Goal: Information Seeking & Learning: Learn about a topic

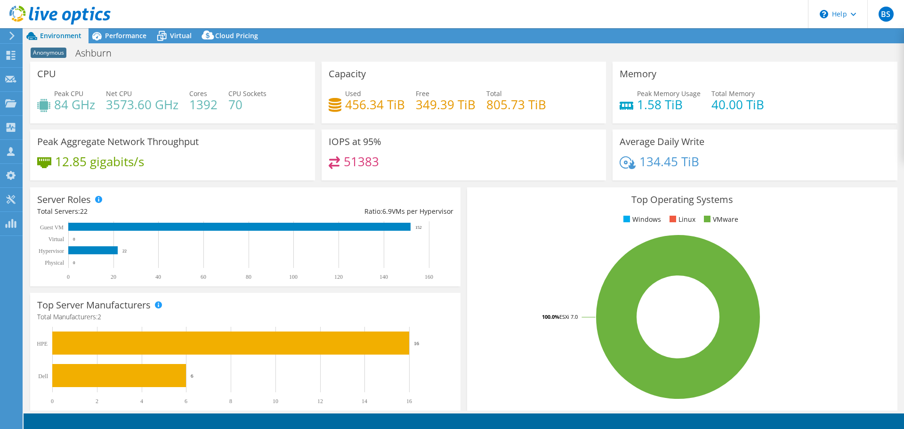
select select "USD"
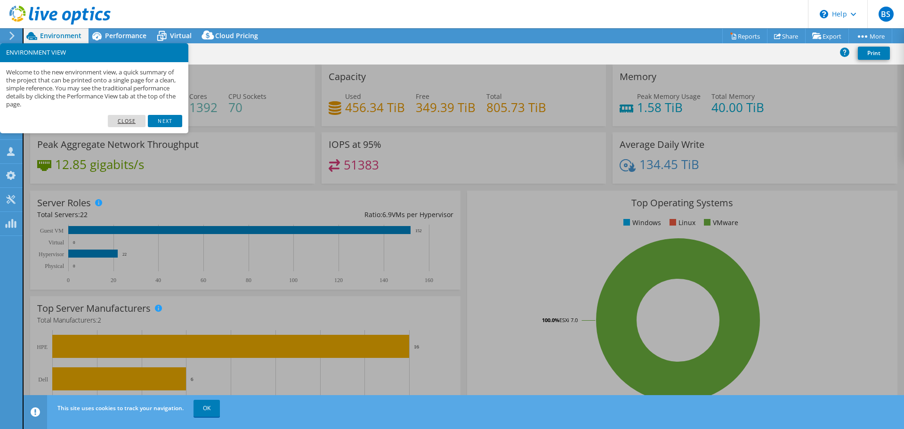
click at [120, 119] on link "Close" at bounding box center [127, 121] width 38 height 12
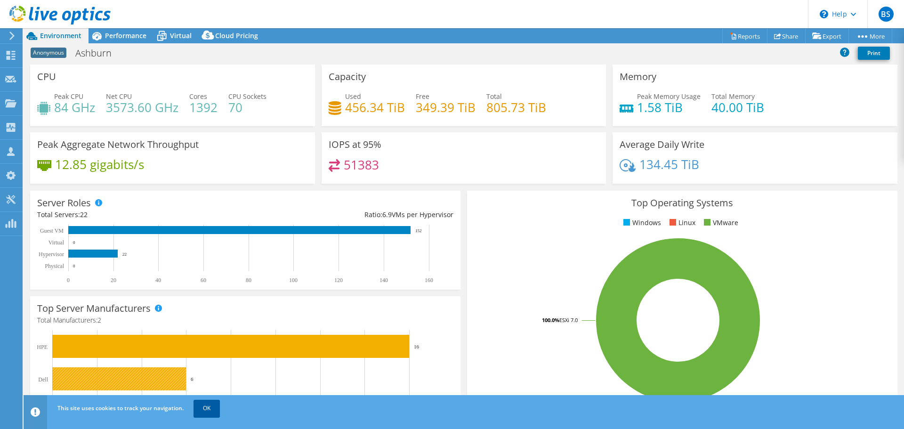
click at [207, 407] on link "OK" at bounding box center [206, 408] width 26 height 17
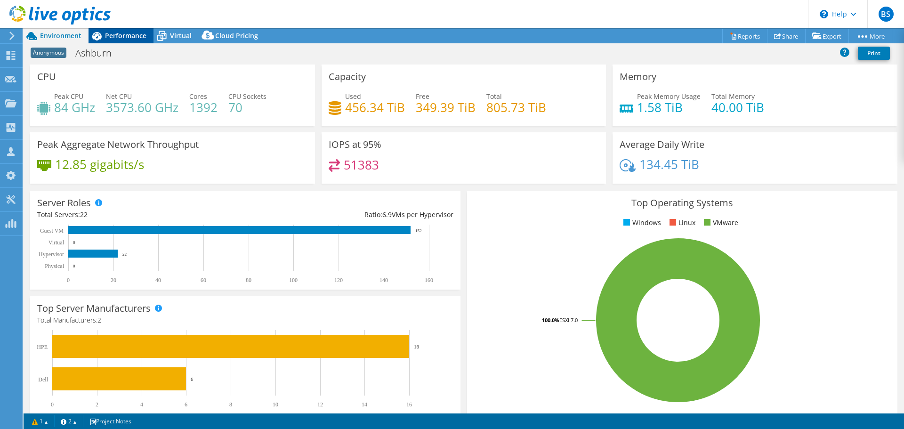
click at [128, 35] on span "Performance" at bounding box center [125, 35] width 41 height 9
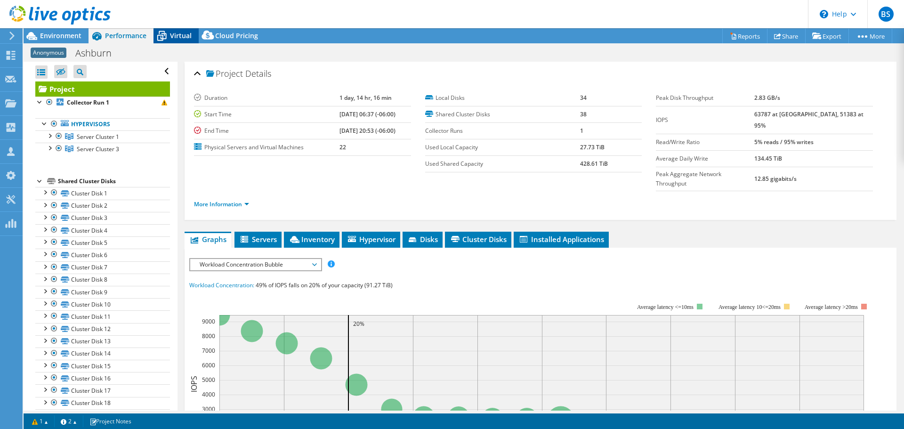
click at [184, 31] on span "Virtual" at bounding box center [181, 35] width 22 height 9
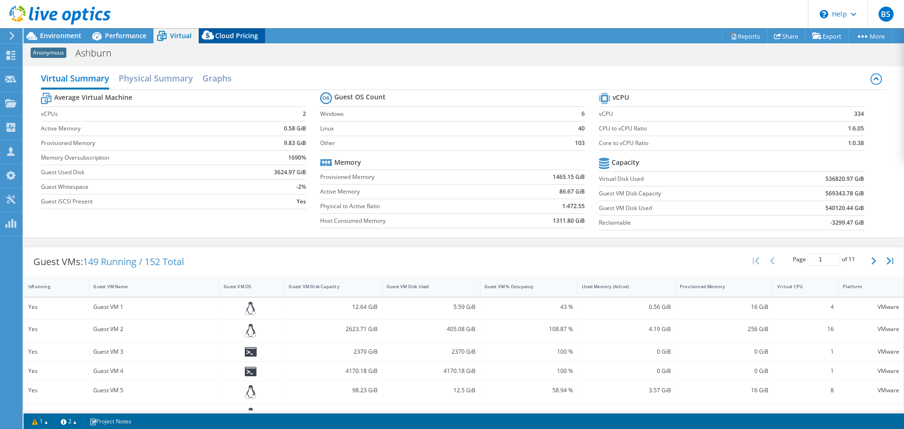
click at [226, 34] on span "Cloud Pricing" at bounding box center [236, 35] width 43 height 9
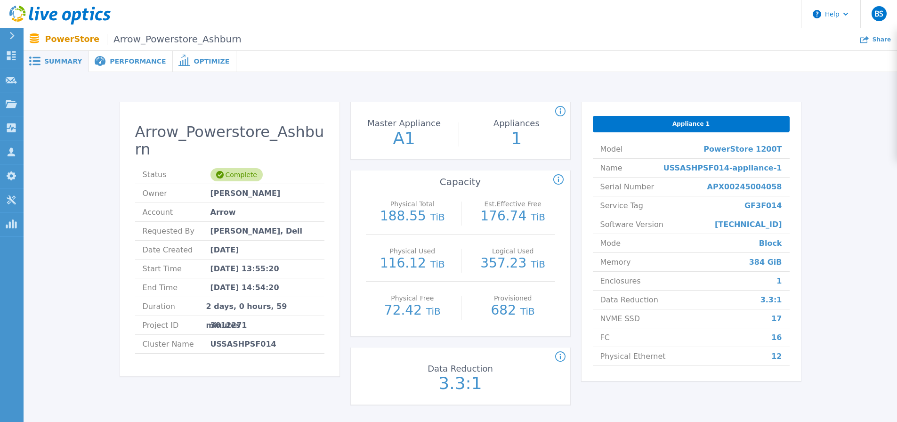
click at [109, 56] on div "Performance" at bounding box center [131, 61] width 84 height 21
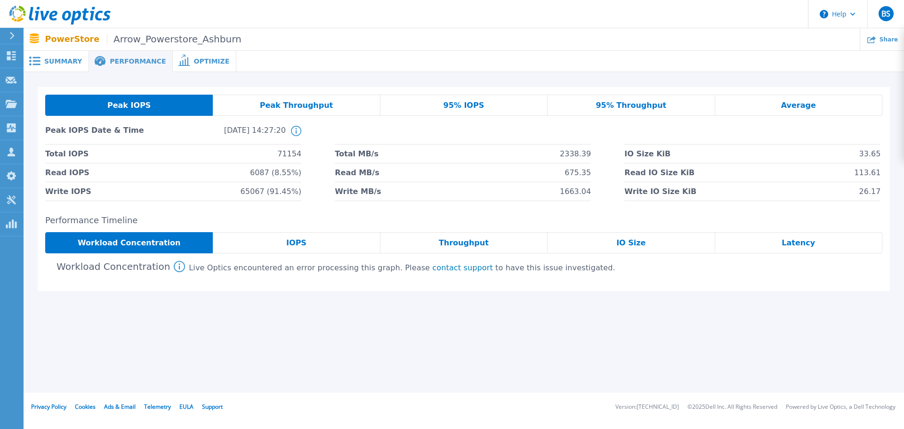
click at [451, 103] on span "95% IOPS" at bounding box center [463, 106] width 41 height 8
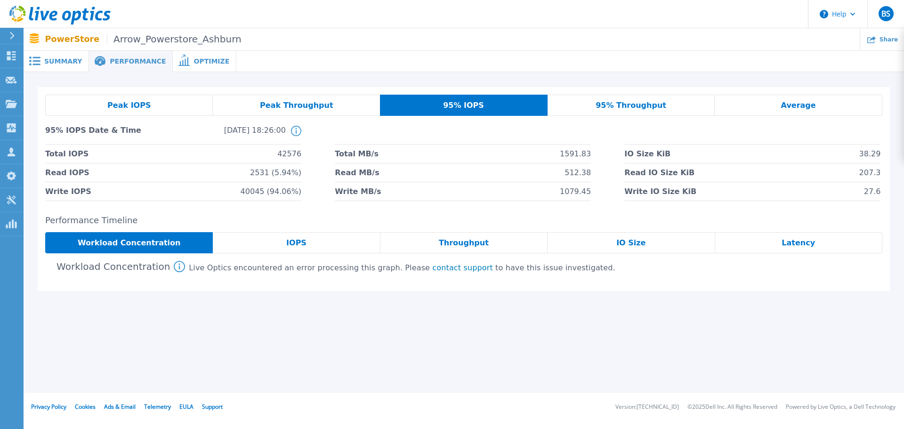
click at [613, 104] on span "95% Throughput" at bounding box center [631, 106] width 71 height 8
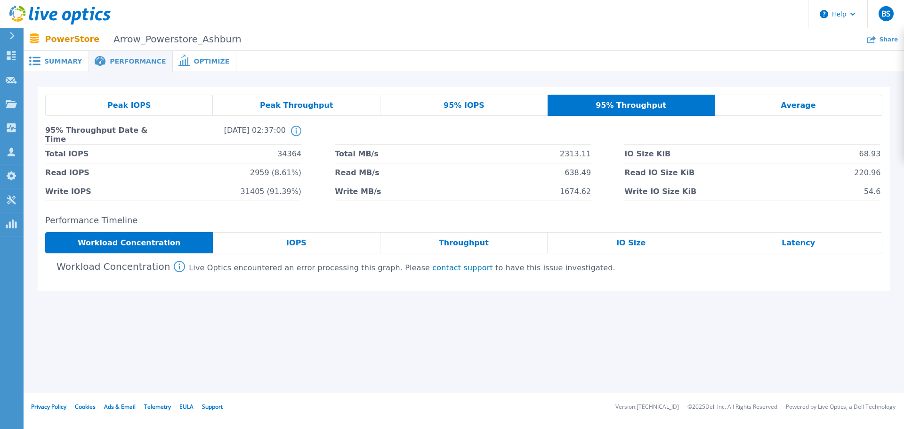
click at [779, 105] on div "Average" at bounding box center [799, 105] width 168 height 21
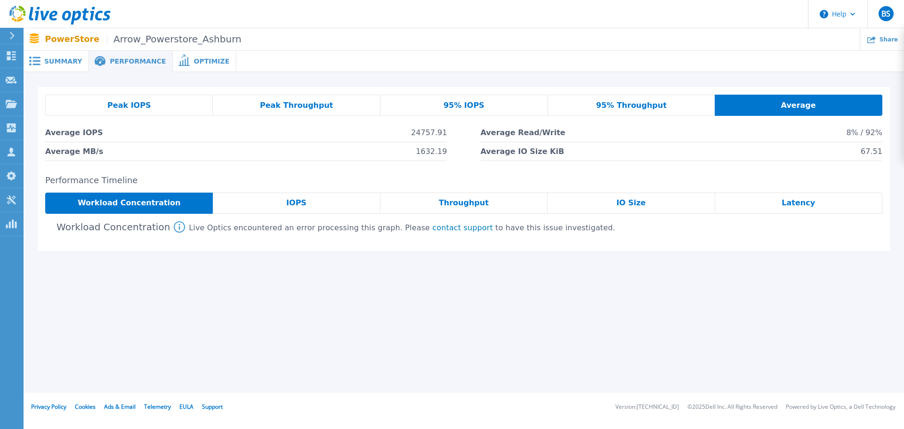
click at [644, 107] on span "95% Throughput" at bounding box center [631, 106] width 71 height 8
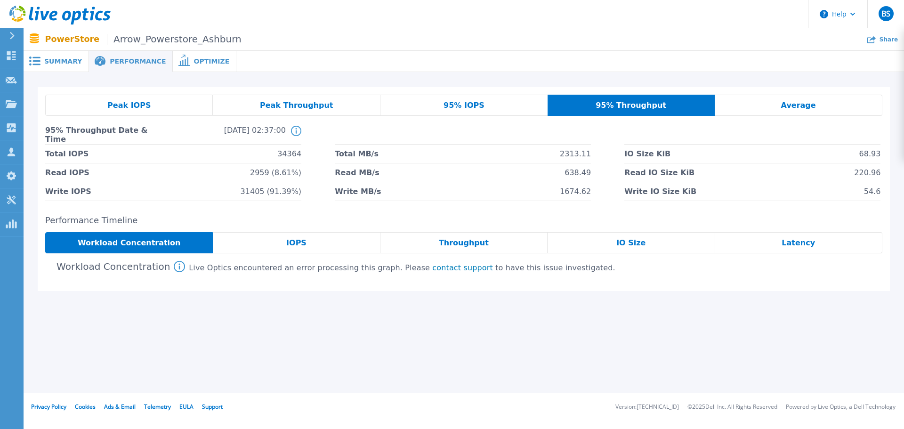
click at [311, 107] on span "Peak Throughput" at bounding box center [296, 106] width 73 height 8
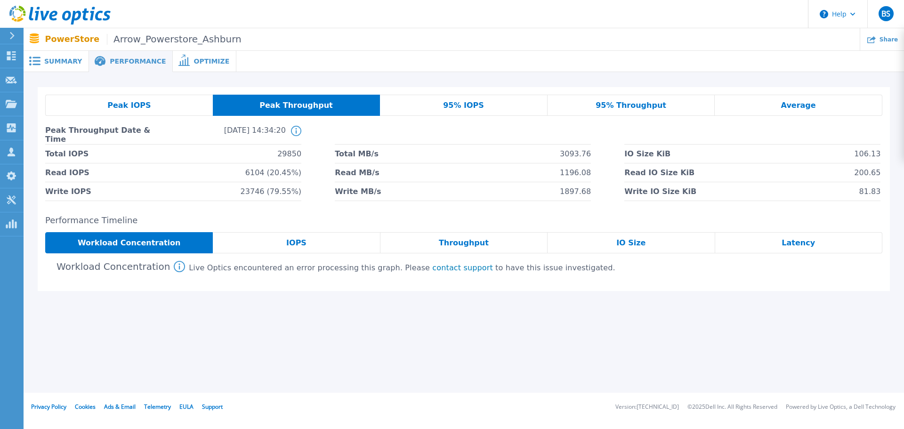
click at [134, 105] on span "Peak IOPS" at bounding box center [128, 106] width 43 height 8
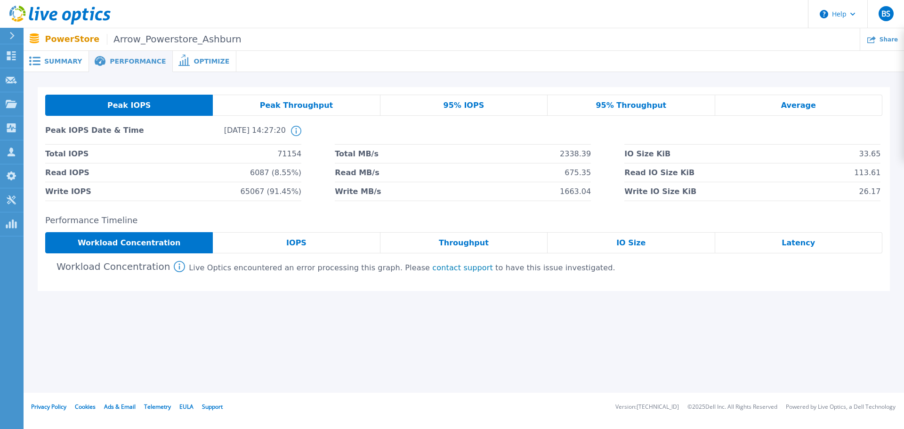
click at [62, 60] on span "Summary" at bounding box center [63, 61] width 38 height 7
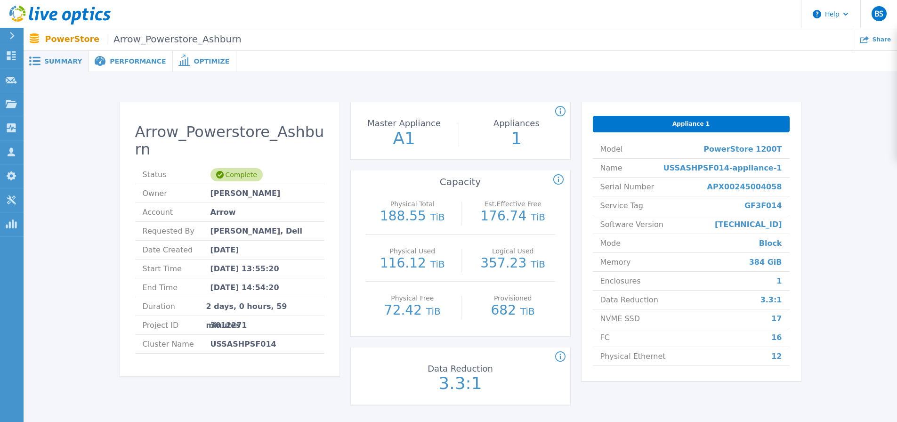
click at [141, 59] on span "Performance" at bounding box center [138, 61] width 56 height 7
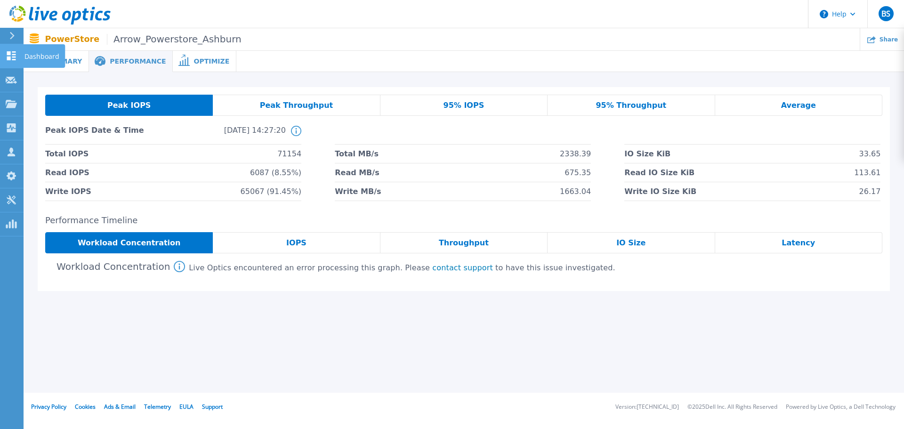
click at [8, 59] on icon at bounding box center [11, 55] width 9 height 9
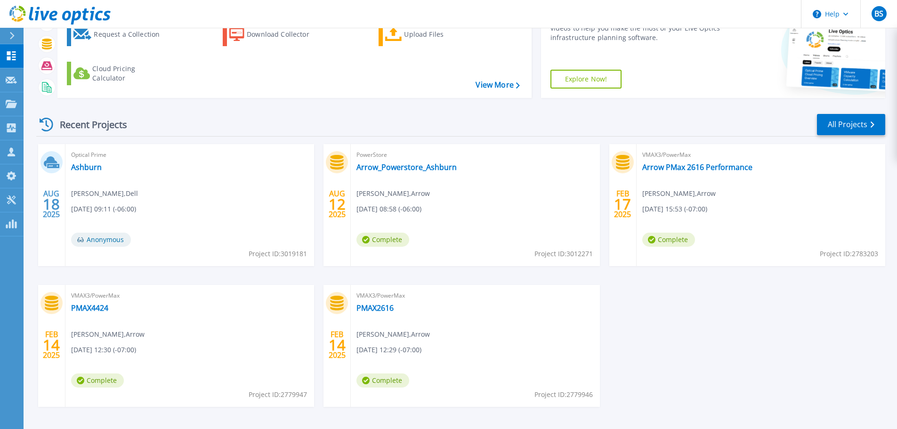
scroll to position [93, 0]
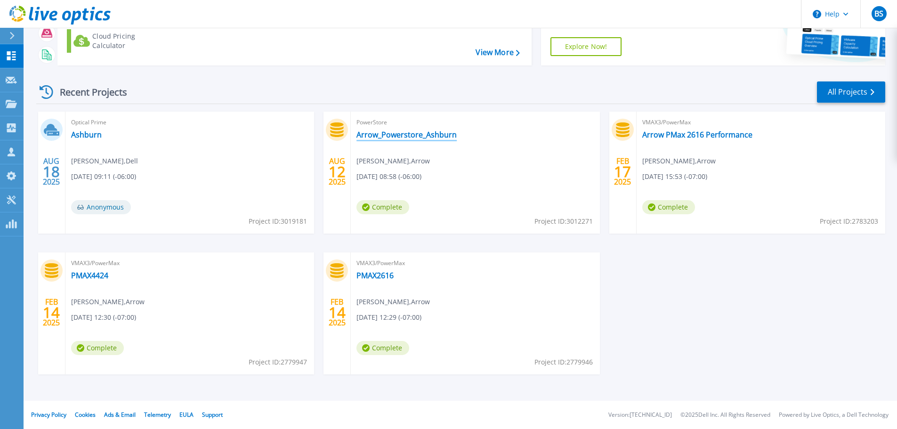
click at [384, 135] on link "Arrow_Powerstore_Ashburn" at bounding box center [406, 134] width 100 height 9
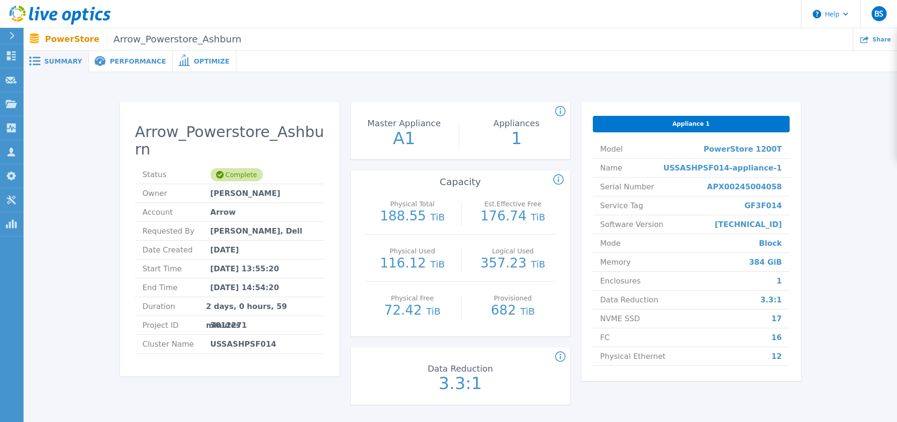
click at [134, 64] on span "Performance" at bounding box center [138, 61] width 56 height 7
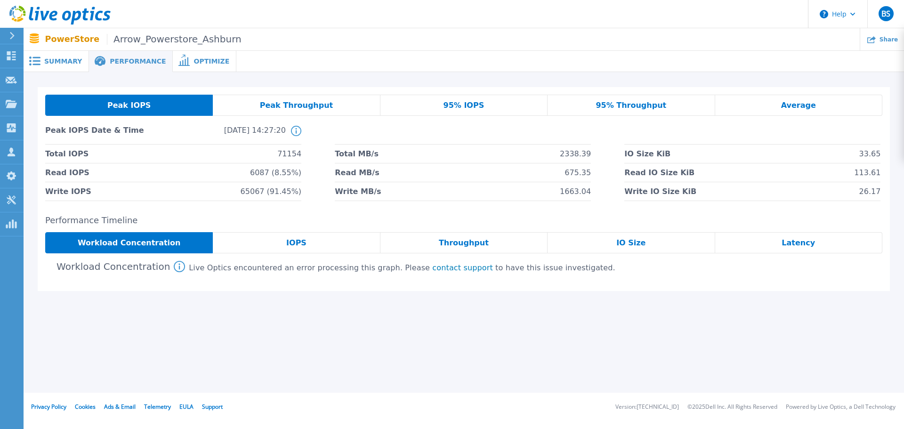
click at [299, 107] on span "Peak Throughput" at bounding box center [296, 106] width 73 height 8
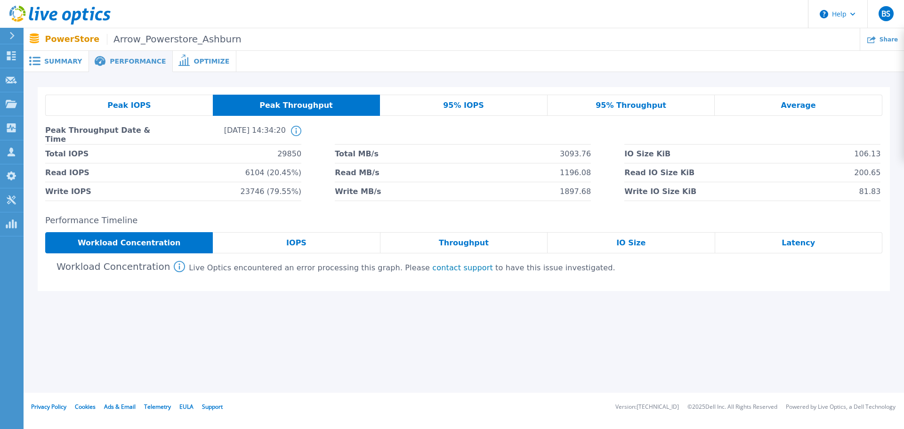
click at [135, 107] on span "Peak IOPS" at bounding box center [128, 106] width 43 height 8
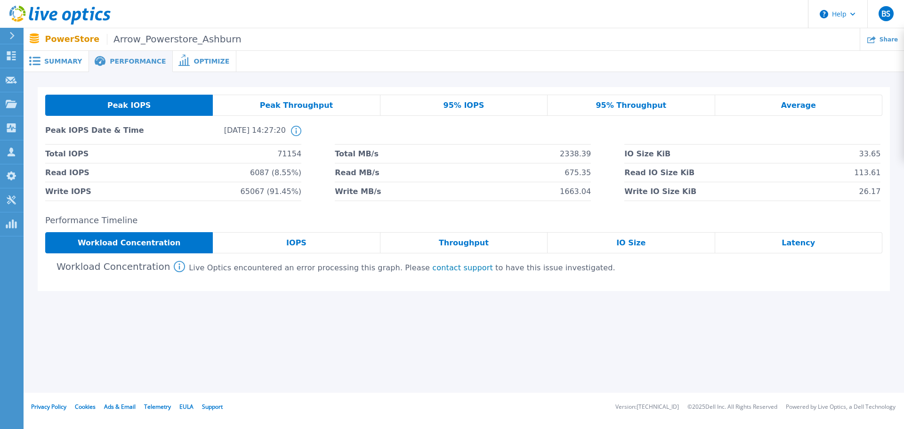
click at [184, 65] on div "Optimize" at bounding box center [205, 61] width 64 height 21
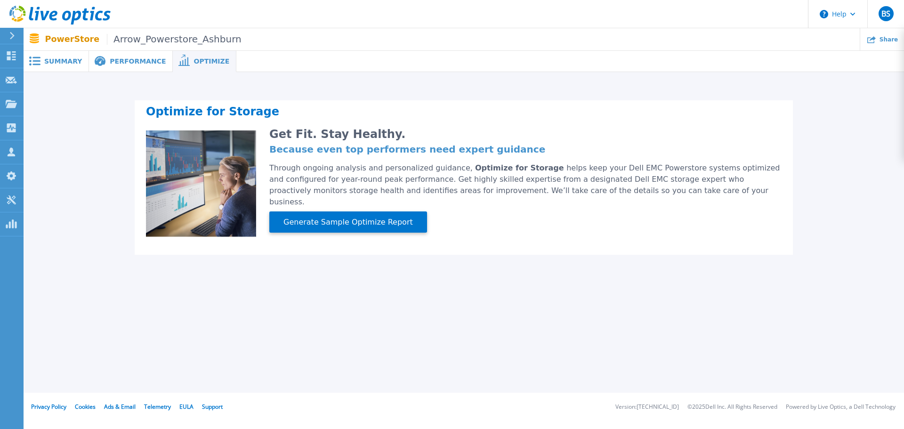
click at [66, 56] on div "Summary" at bounding box center [56, 61] width 65 height 21
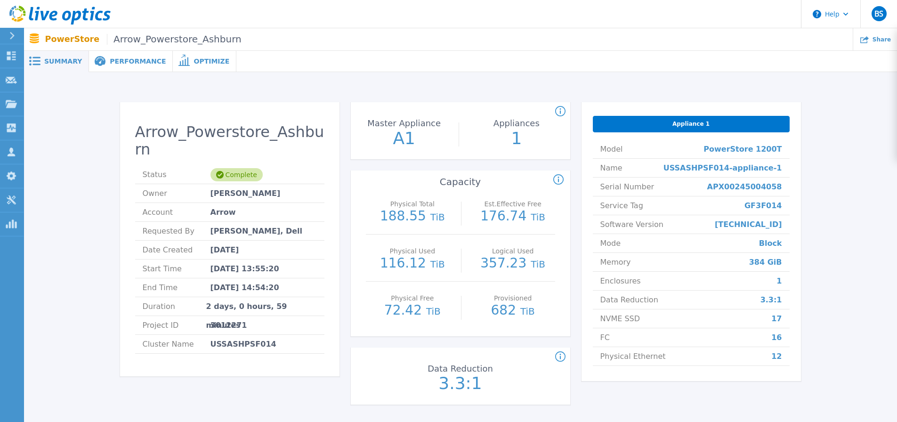
click at [330, 64] on div at bounding box center [566, 61] width 661 height 21
